Goal: Task Accomplishment & Management: Manage account settings

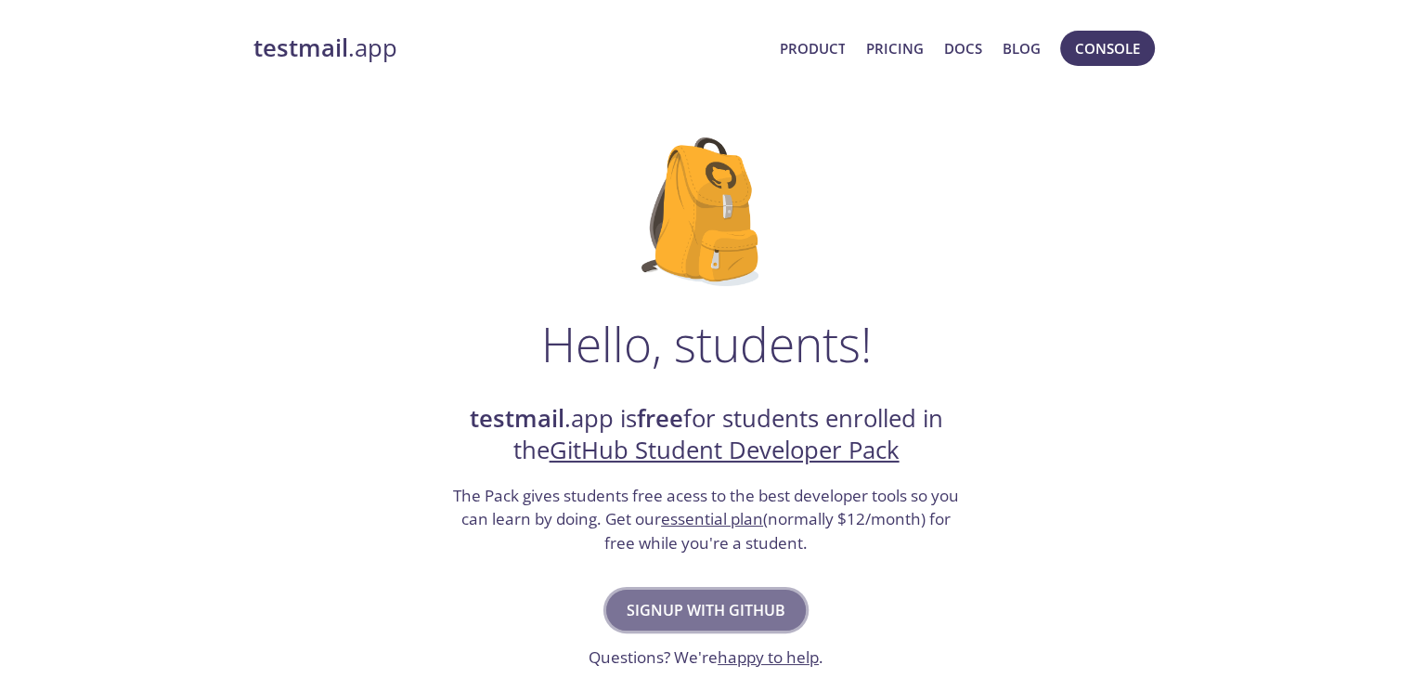
click at [750, 601] on span "Signup with GitHub" at bounding box center [706, 610] width 159 height 26
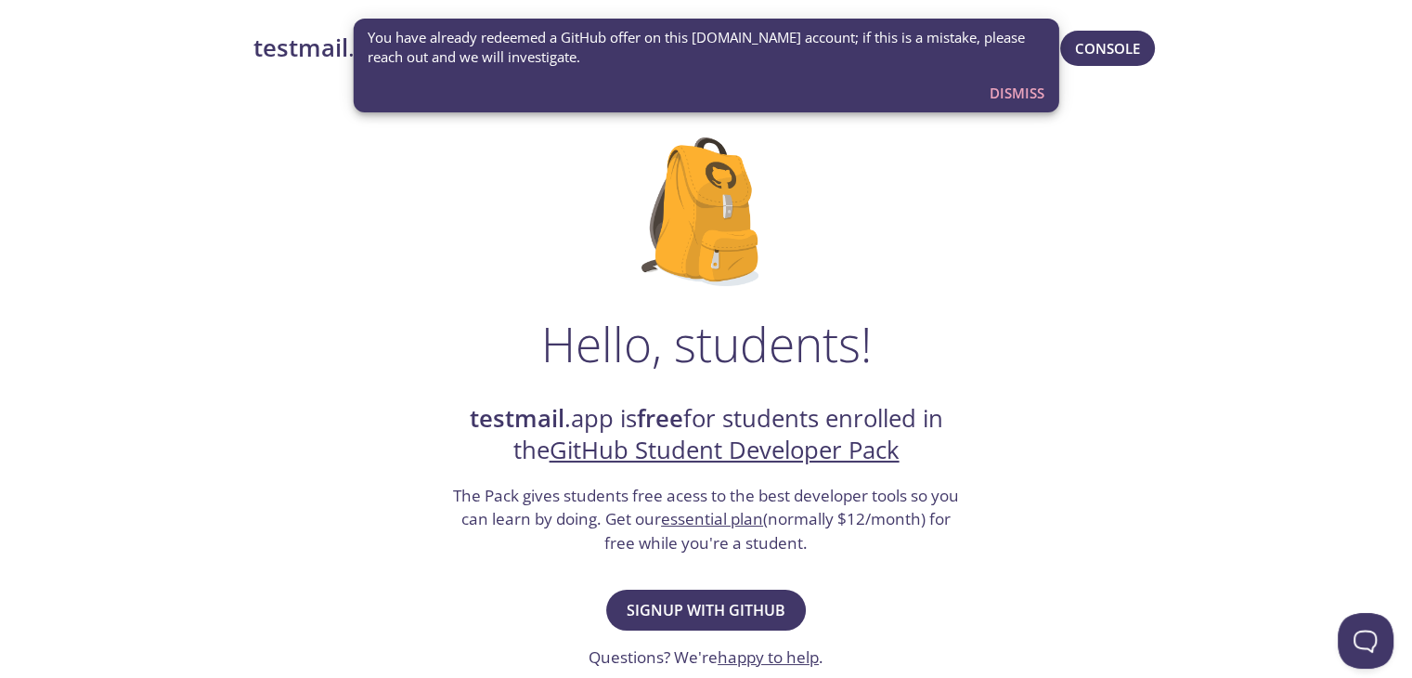
click at [975, 195] on div "Hello, students! testmail .app is free for students enrolled in the GitHub Stud…" at bounding box center [706, 675] width 906 height 1134
click at [1012, 97] on span "Dismiss" at bounding box center [1017, 93] width 55 height 24
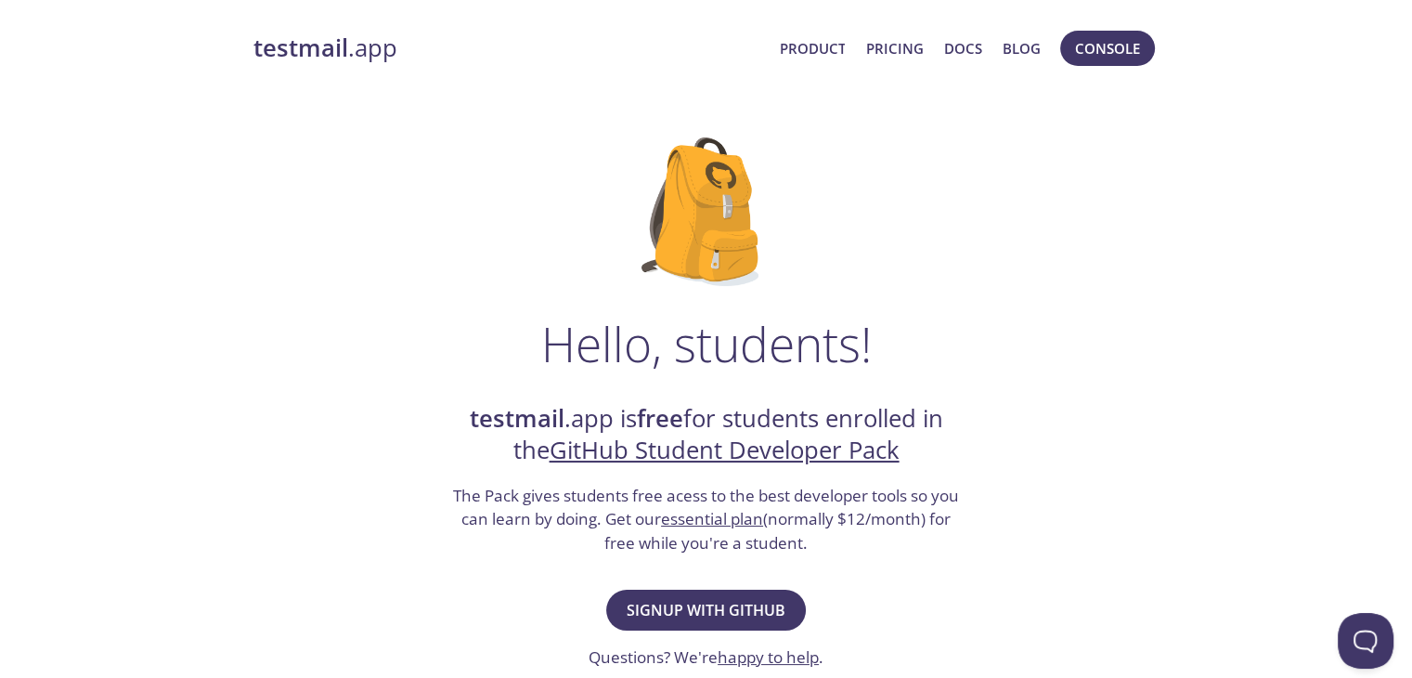
click at [351, 51] on link "testmail .app" at bounding box center [509, 48] width 512 height 32
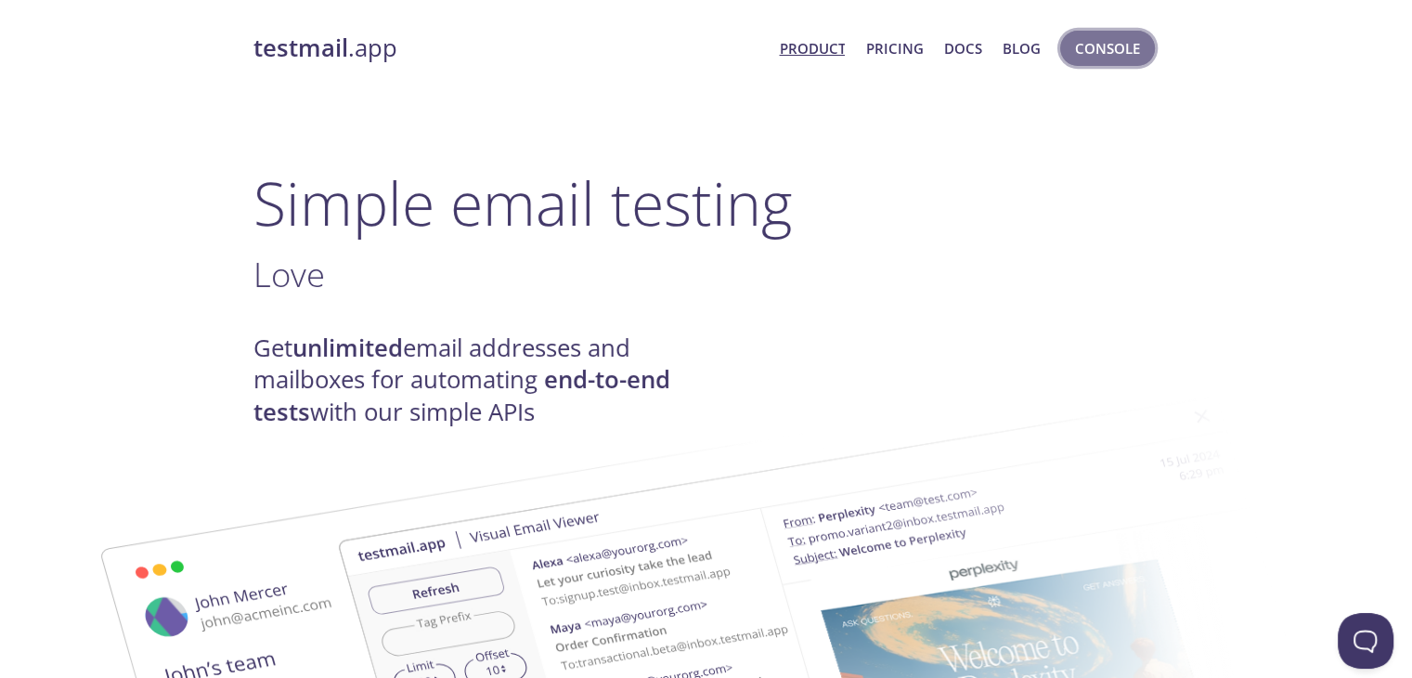
click at [1066, 57] on button "Console" at bounding box center [1107, 48] width 95 height 35
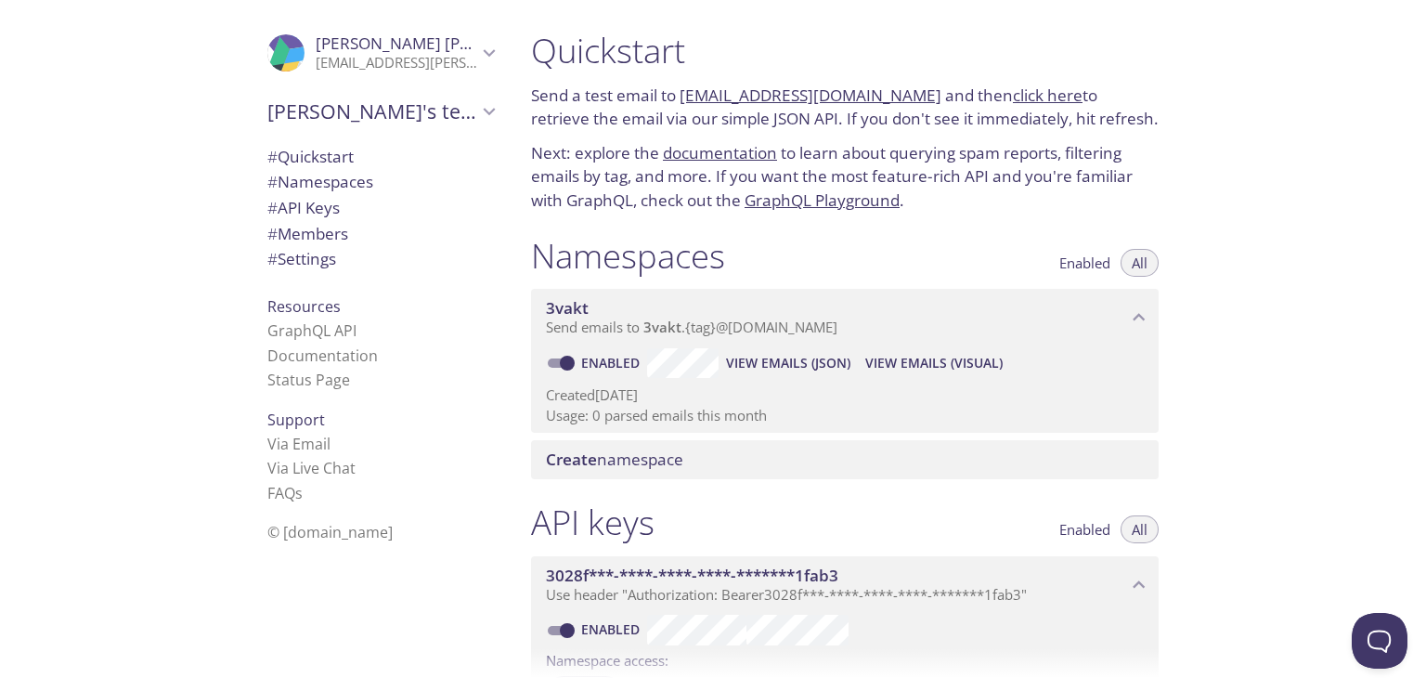
click at [355, 110] on span "Souvick's team" at bounding box center [372, 111] width 210 height 26
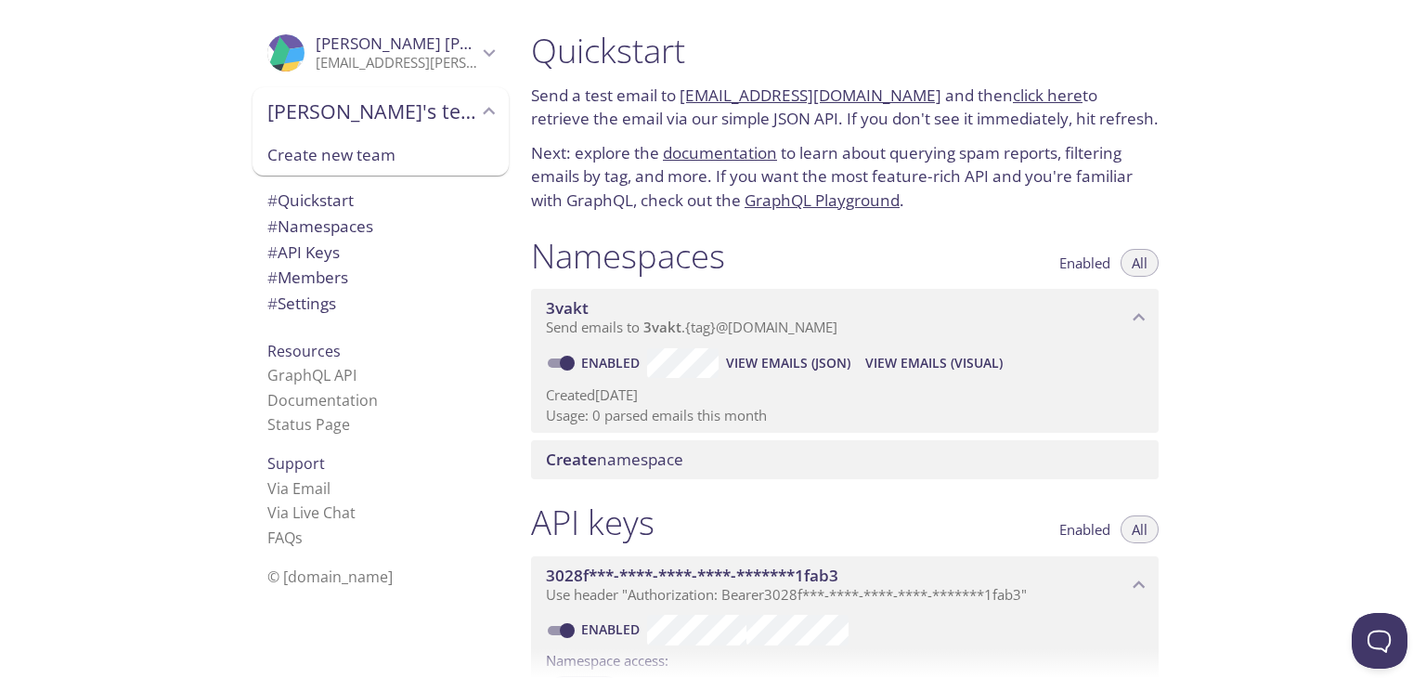
click at [360, 115] on span "Souvick's team" at bounding box center [372, 111] width 210 height 26
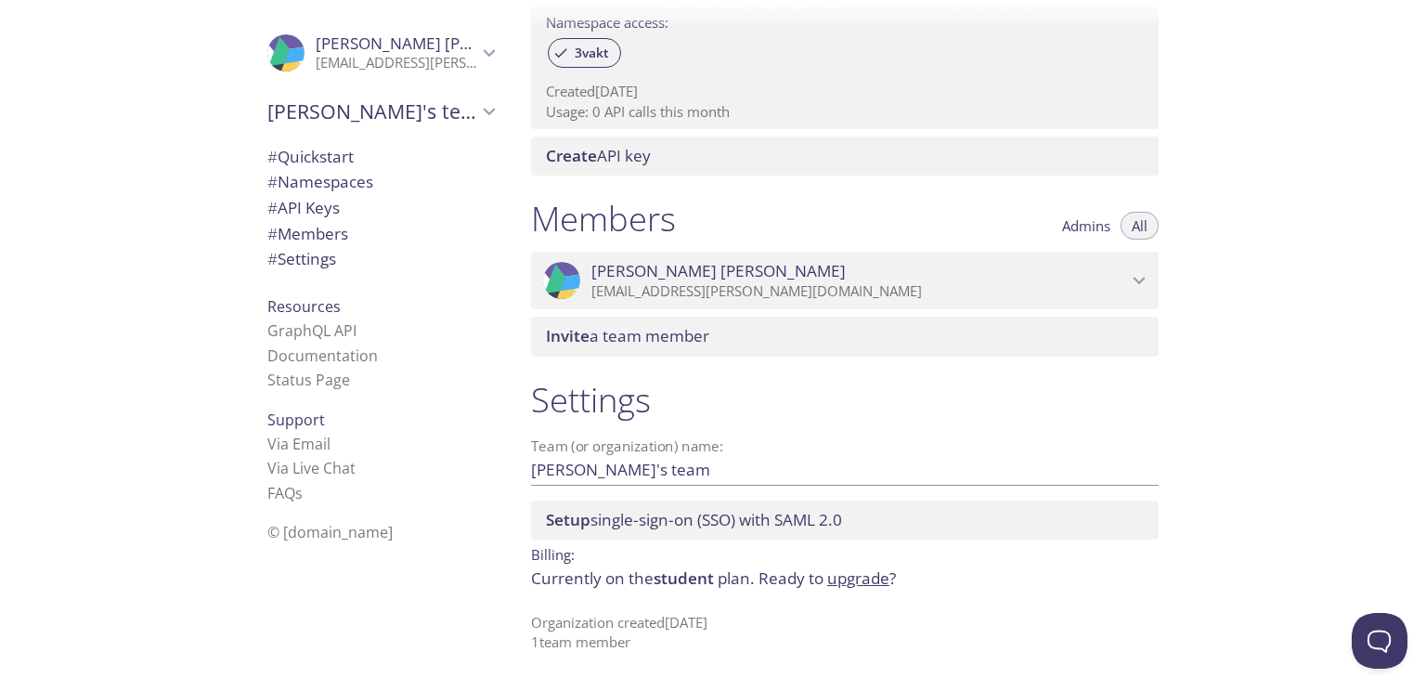
scroll to position [642, 0]
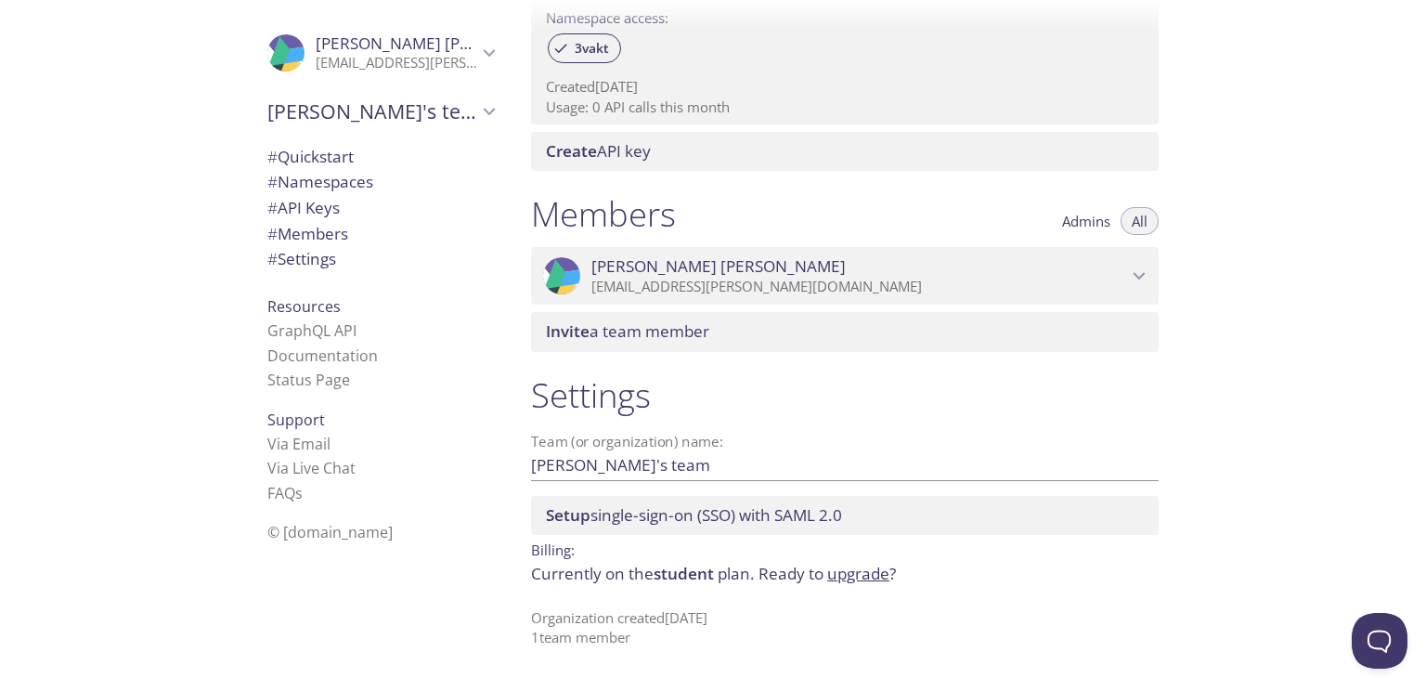
click at [662, 320] on span "Invite a team member" at bounding box center [627, 330] width 163 height 21
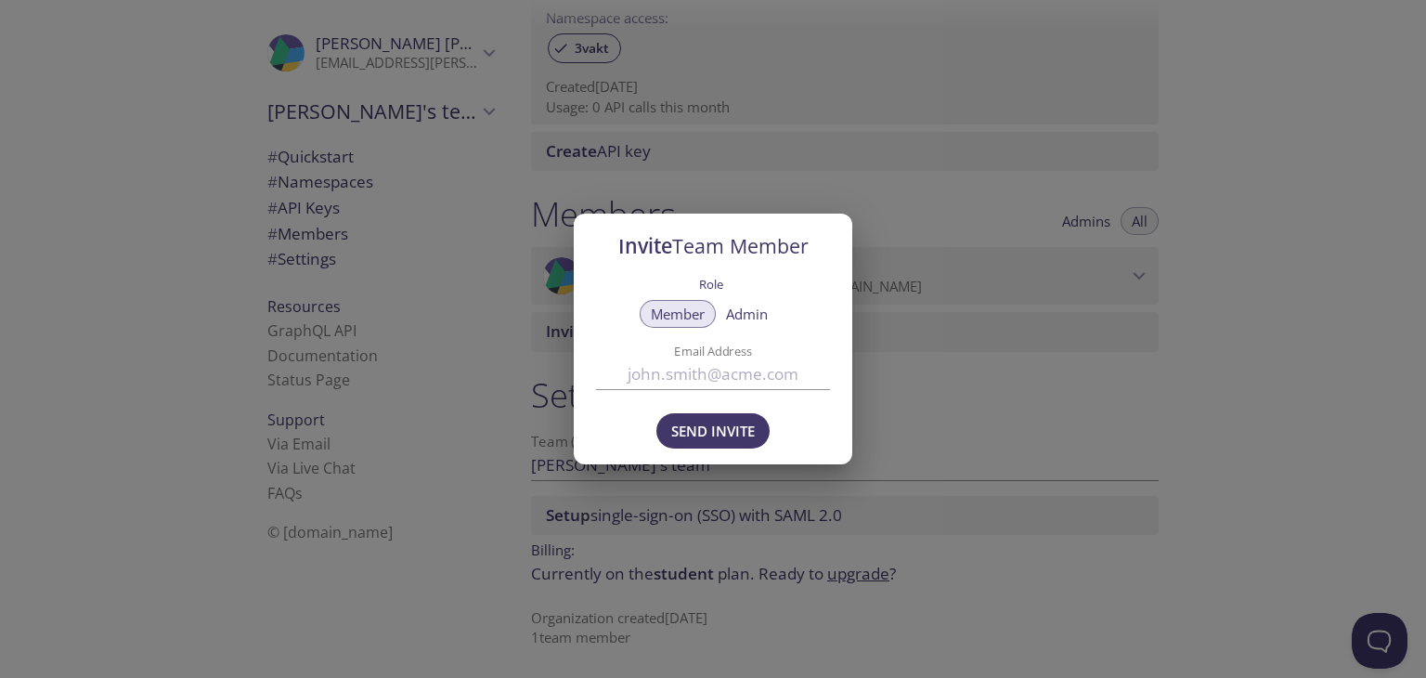
click at [717, 364] on input "Email Address" at bounding box center [713, 373] width 234 height 31
type input "souvickh1234@gmail.com"
click at [680, 435] on span "Send Invite" at bounding box center [713, 431] width 84 height 24
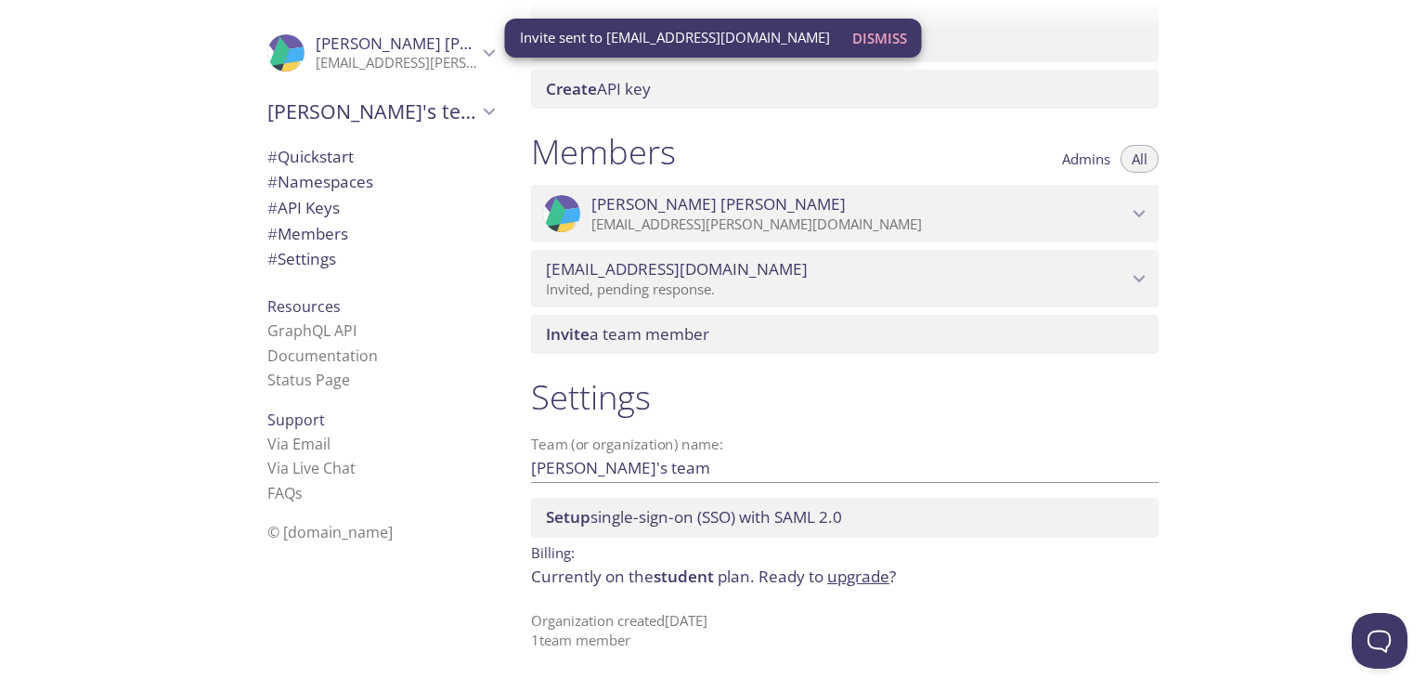
scroll to position [707, 0]
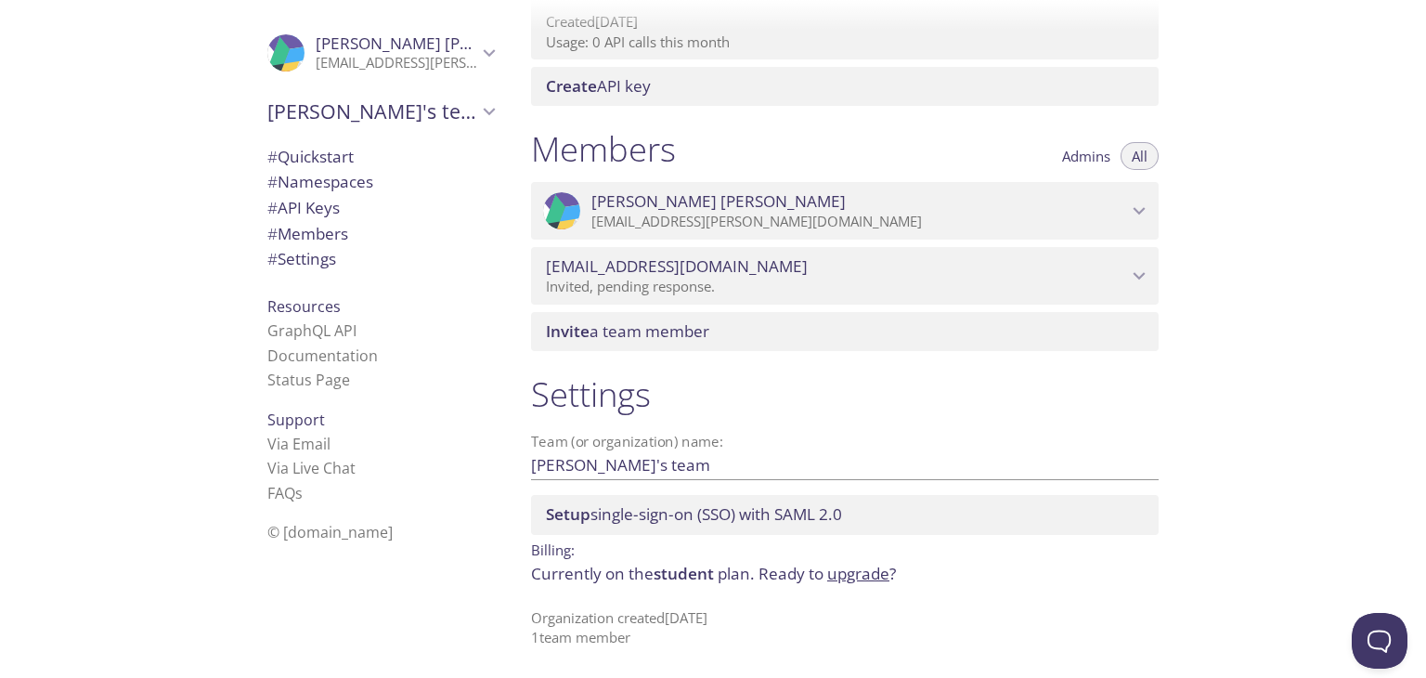
click at [596, 633] on p "Organization created 19 Sep 2025 1 team member" at bounding box center [845, 628] width 628 height 40
click at [694, 516] on span "Setup single-sign-on (SSO) with SAML 2.0" at bounding box center [694, 513] width 296 height 21
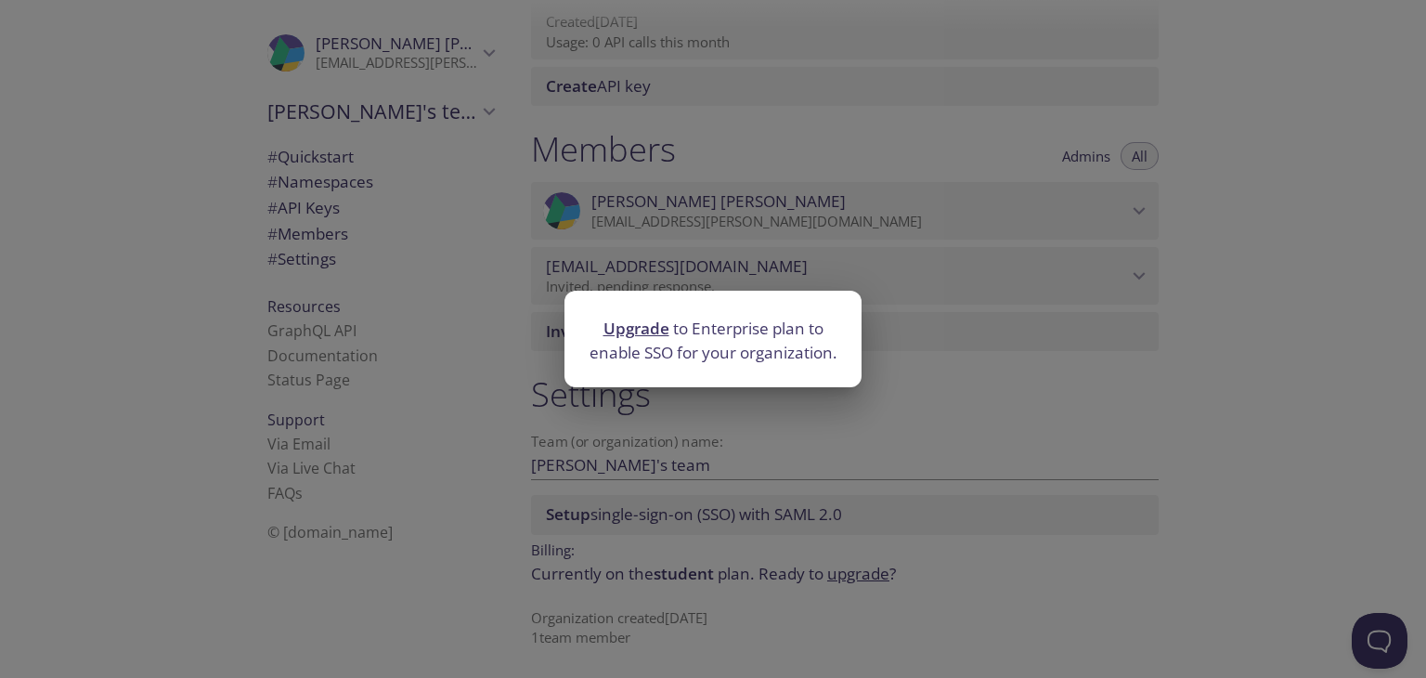
click at [677, 424] on div "Upgrade to Enterprise plan to enable SSO for your organization." at bounding box center [713, 339] width 1426 height 678
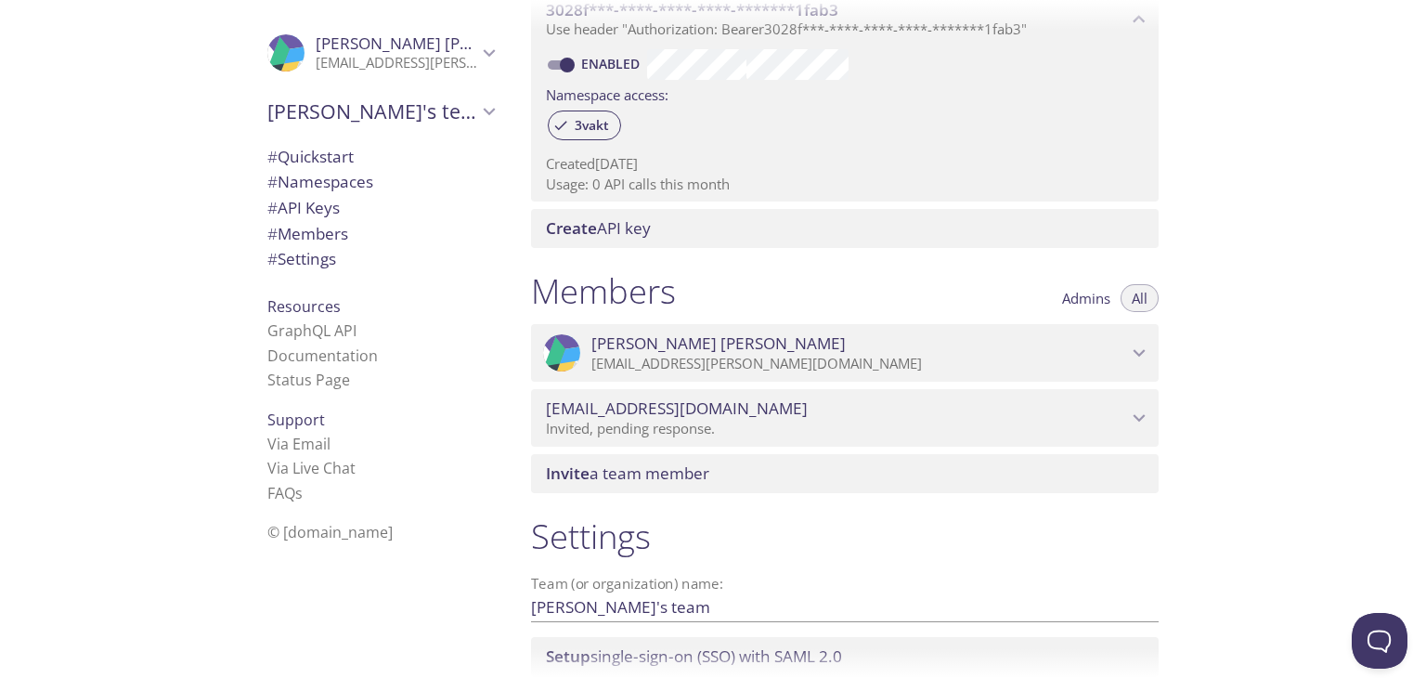
scroll to position [522, 0]
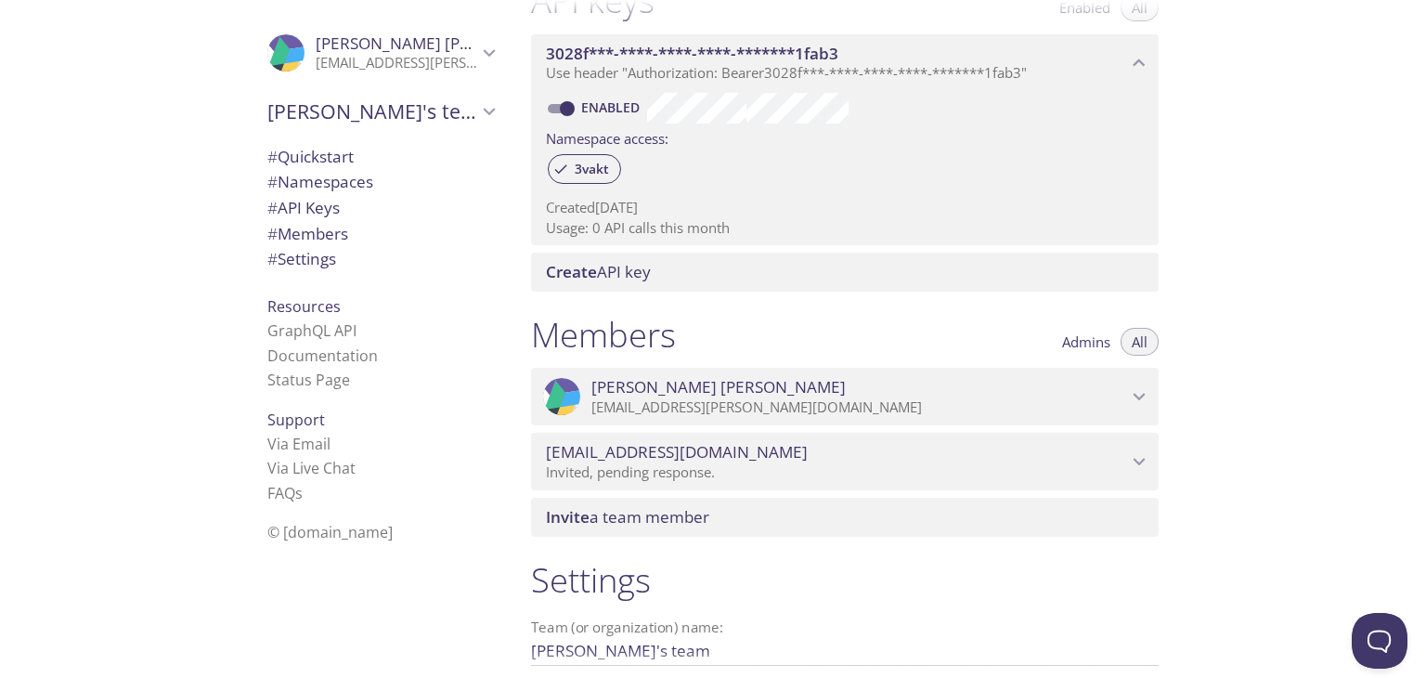
click at [732, 394] on span "Souvick Halder" at bounding box center [859, 387] width 536 height 20
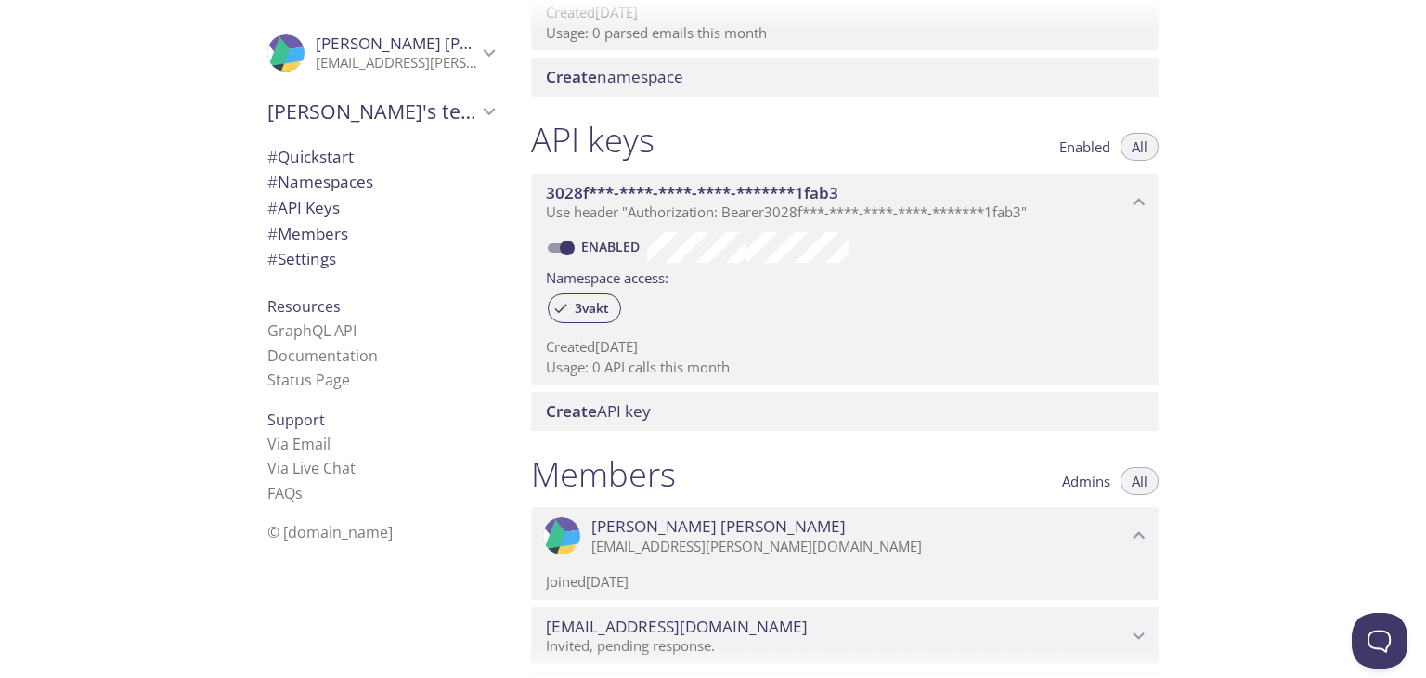
scroll to position [336, 0]
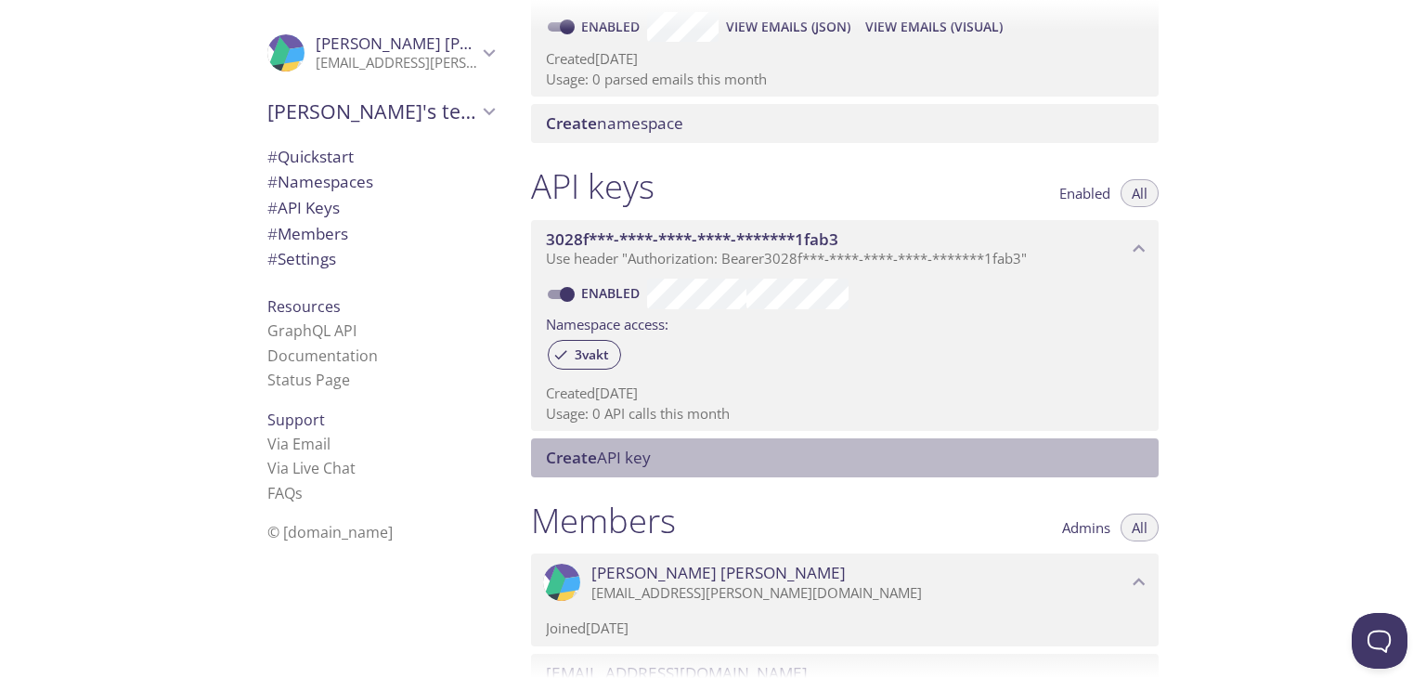
click at [735, 455] on span "Create API key" at bounding box center [848, 457] width 605 height 20
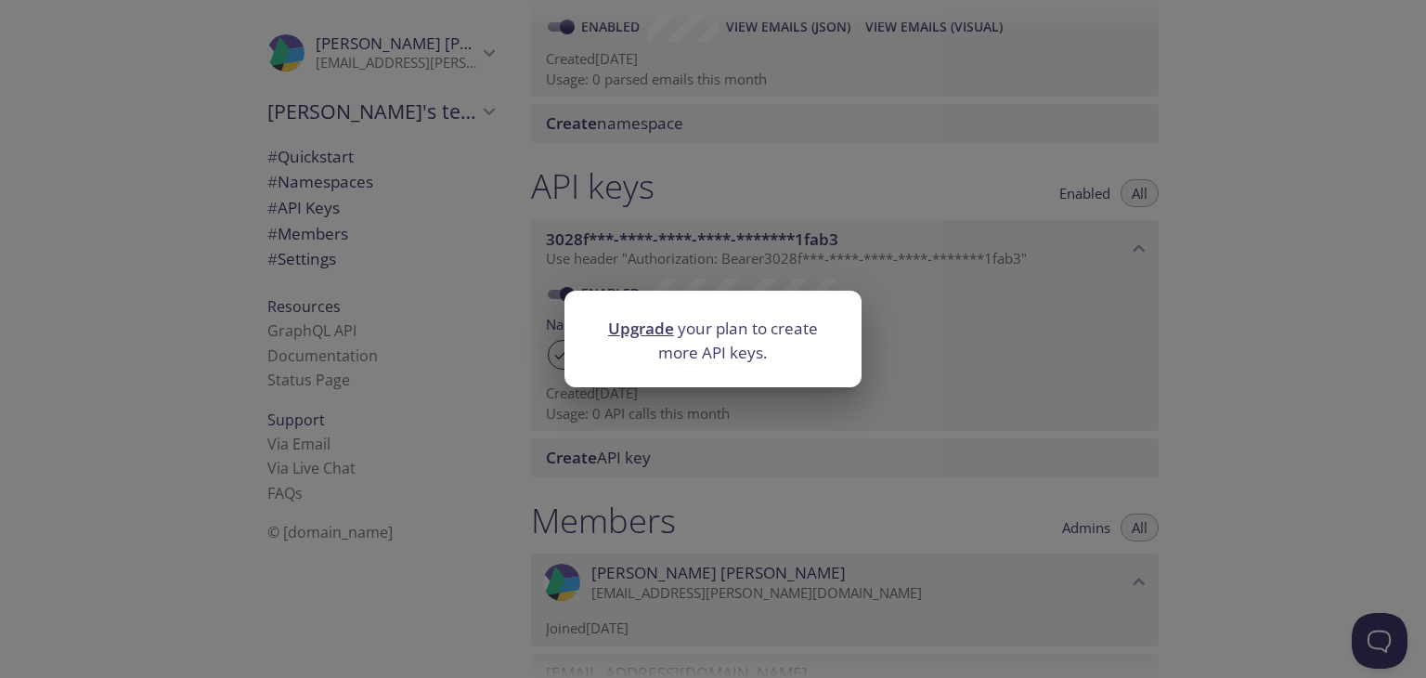
click at [710, 452] on div "Upgrade your plan to create more API keys." at bounding box center [713, 339] width 1426 height 678
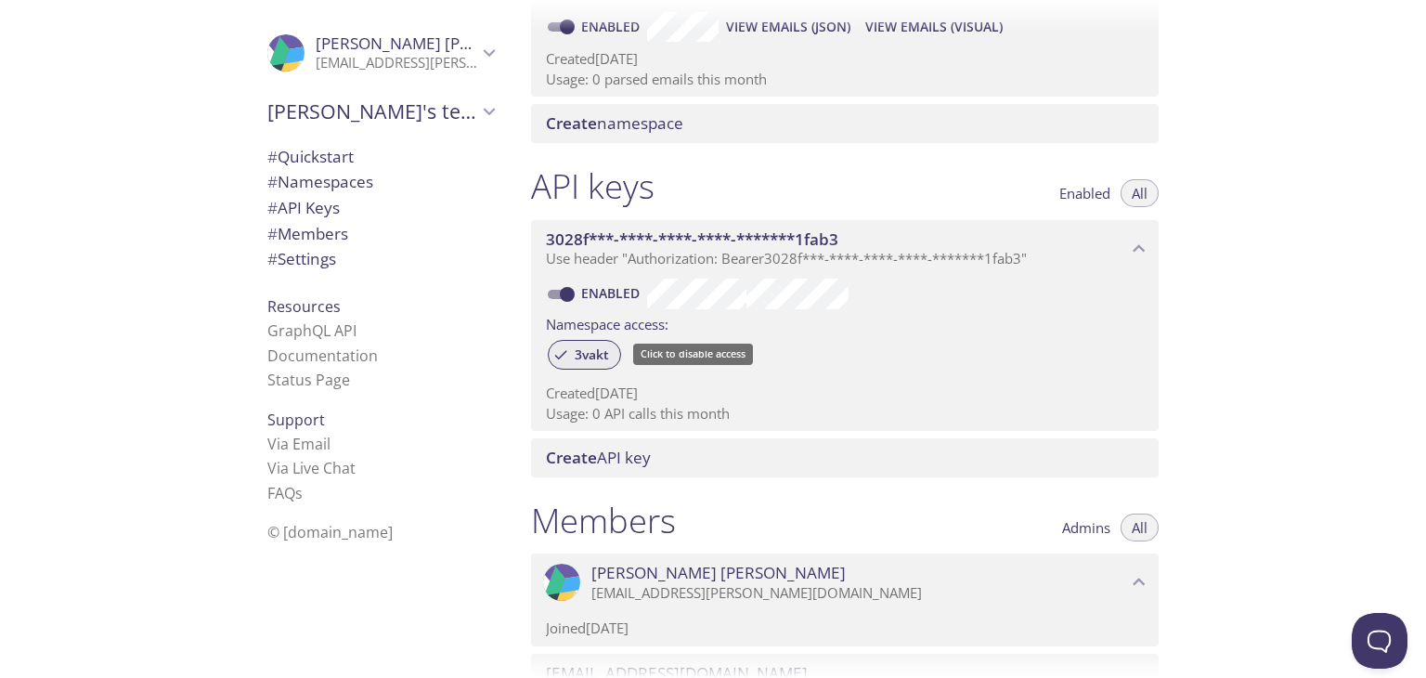
click at [615, 342] on div "3vakt" at bounding box center [584, 355] width 73 height 30
click at [558, 354] on icon at bounding box center [560, 354] width 17 height 17
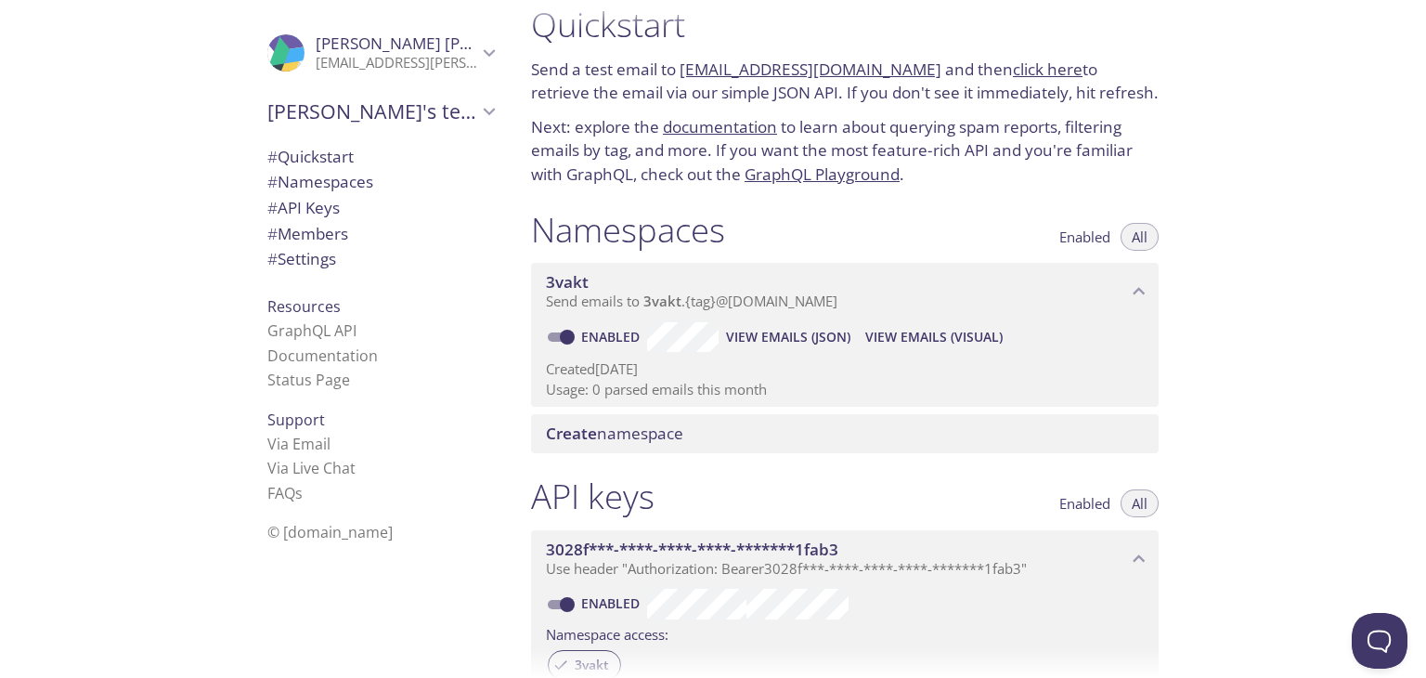
scroll to position [0, 0]
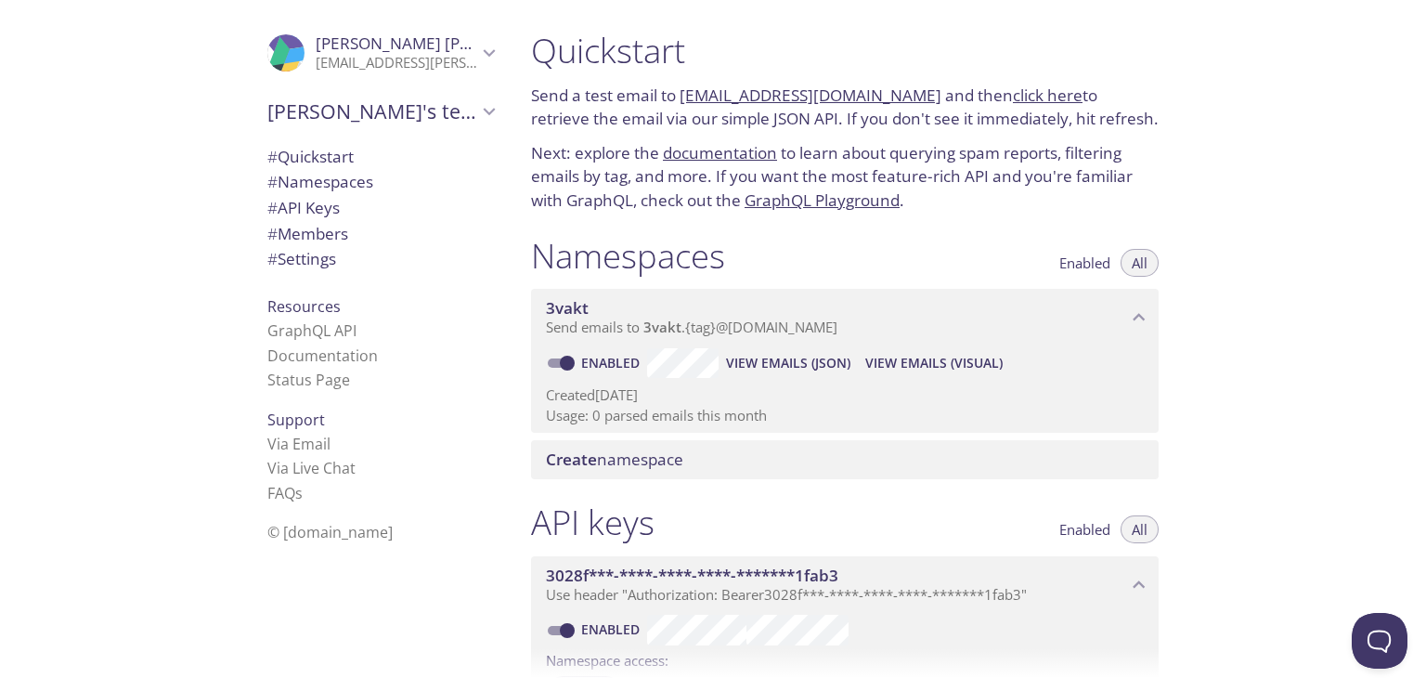
click at [702, 412] on p "Usage: 0 parsed emails this month" at bounding box center [845, 415] width 598 height 19
click at [883, 360] on span "View Emails (Visual)" at bounding box center [933, 363] width 137 height 22
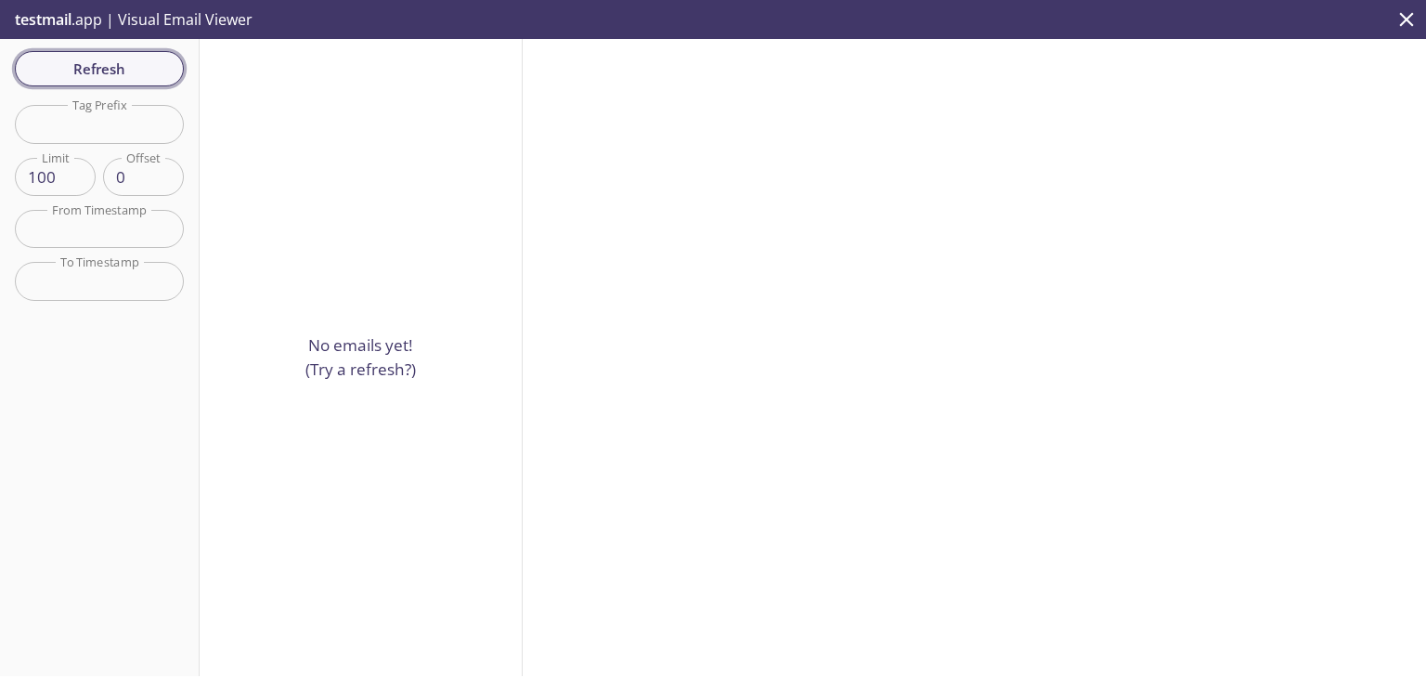
click at [100, 63] on span "Refresh" at bounding box center [99, 69] width 139 height 24
click at [208, 26] on p "testmail .app | Visual Email Viewer" at bounding box center [132, 19] width 264 height 39
click at [209, 24] on p "testmail .app | Visual Email Viewer" at bounding box center [132, 19] width 264 height 39
click at [211, 17] on p "testmail .app | Visual Email Viewer" at bounding box center [132, 19] width 264 height 39
